Goal: Task Accomplishment & Management: Manage account settings

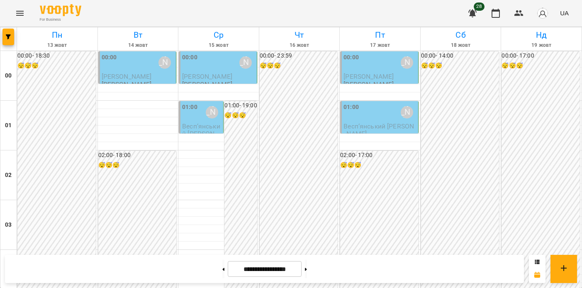
scroll to position [827, 0]
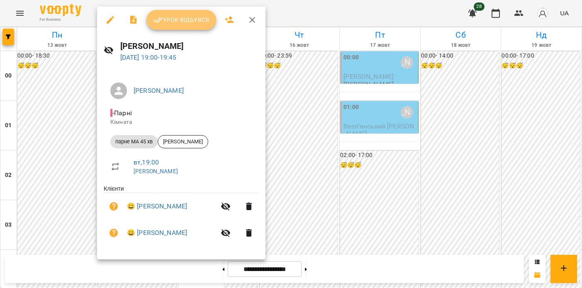
click at [177, 16] on span "Урок відбувся" at bounding box center [181, 20] width 56 height 10
click at [172, 21] on span "Урок відбувся" at bounding box center [181, 20] width 56 height 10
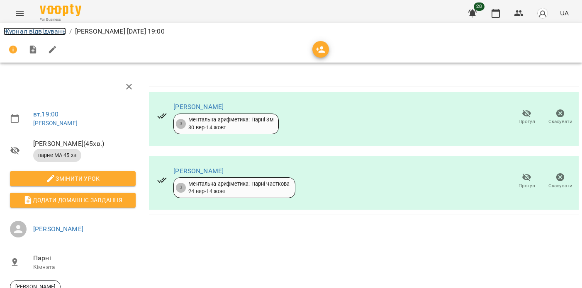
click at [39, 33] on link "Журнал відвідувань" at bounding box center [34, 31] width 63 height 8
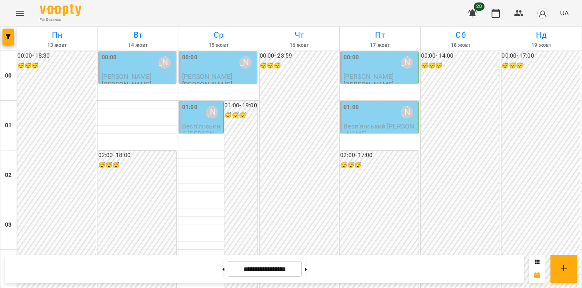
scroll to position [918, 0]
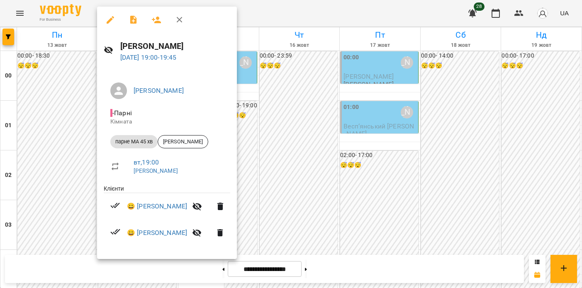
click at [75, 146] on div at bounding box center [291, 144] width 582 height 288
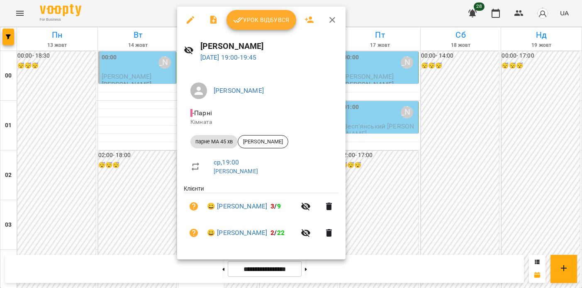
click at [150, 151] on div at bounding box center [291, 144] width 582 height 288
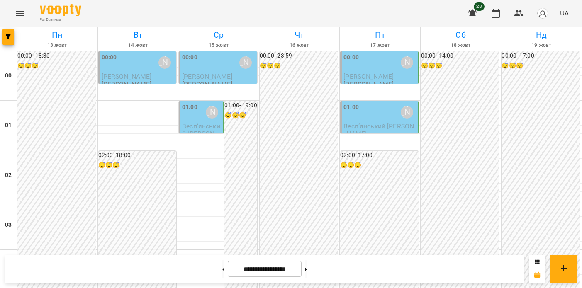
scroll to position [0, 0]
